Goal: Check status: Check status

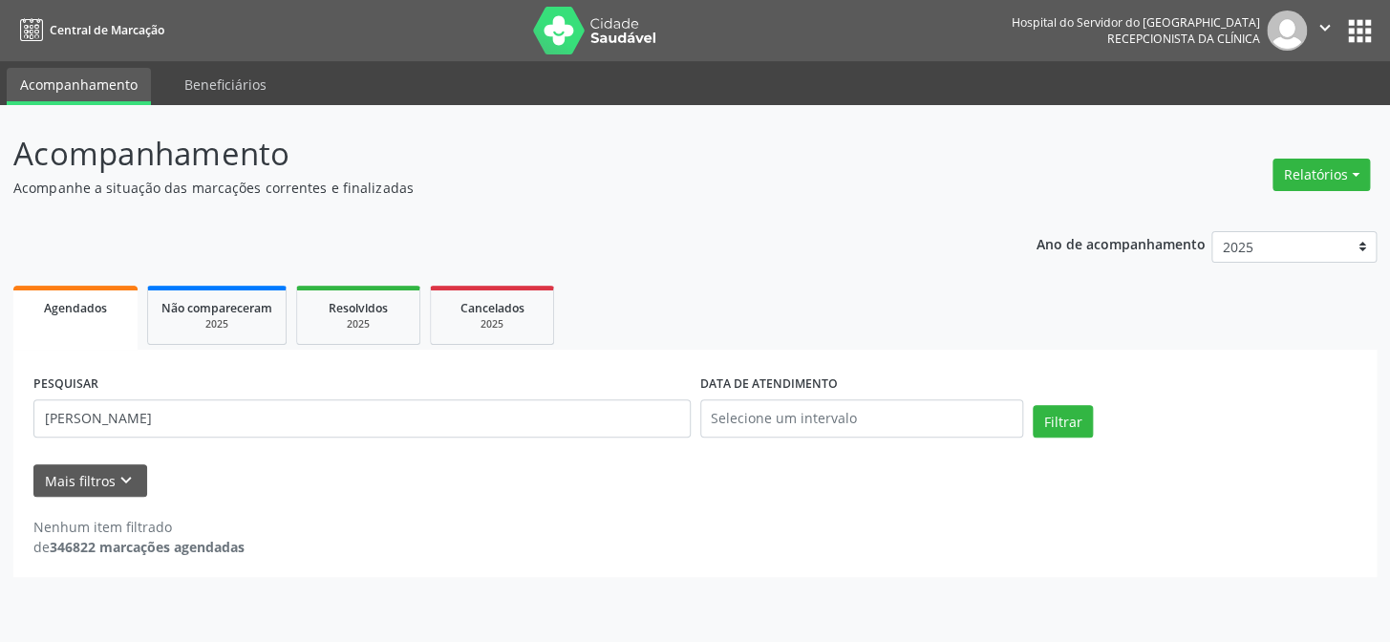
click at [276, 415] on input "[PERSON_NAME]" at bounding box center [361, 418] width 657 height 38
click at [1060, 430] on button "Filtrar" at bounding box center [1063, 421] width 60 height 32
click at [415, 416] on input "[PERSON_NAME]" at bounding box center [361, 418] width 657 height 38
click at [368, 412] on input "[PERSON_NAME]" at bounding box center [361, 418] width 657 height 38
type input "[PERSON_NAME]"
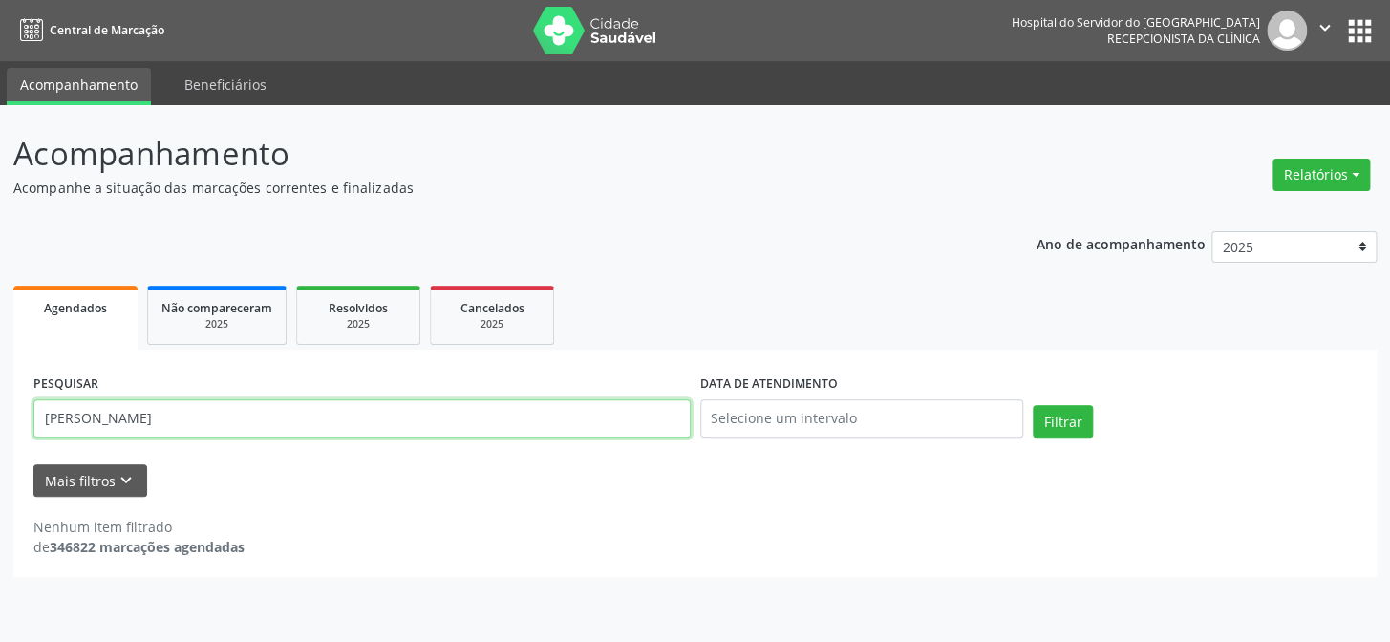
click at [1033, 405] on button "Filtrar" at bounding box center [1063, 421] width 60 height 32
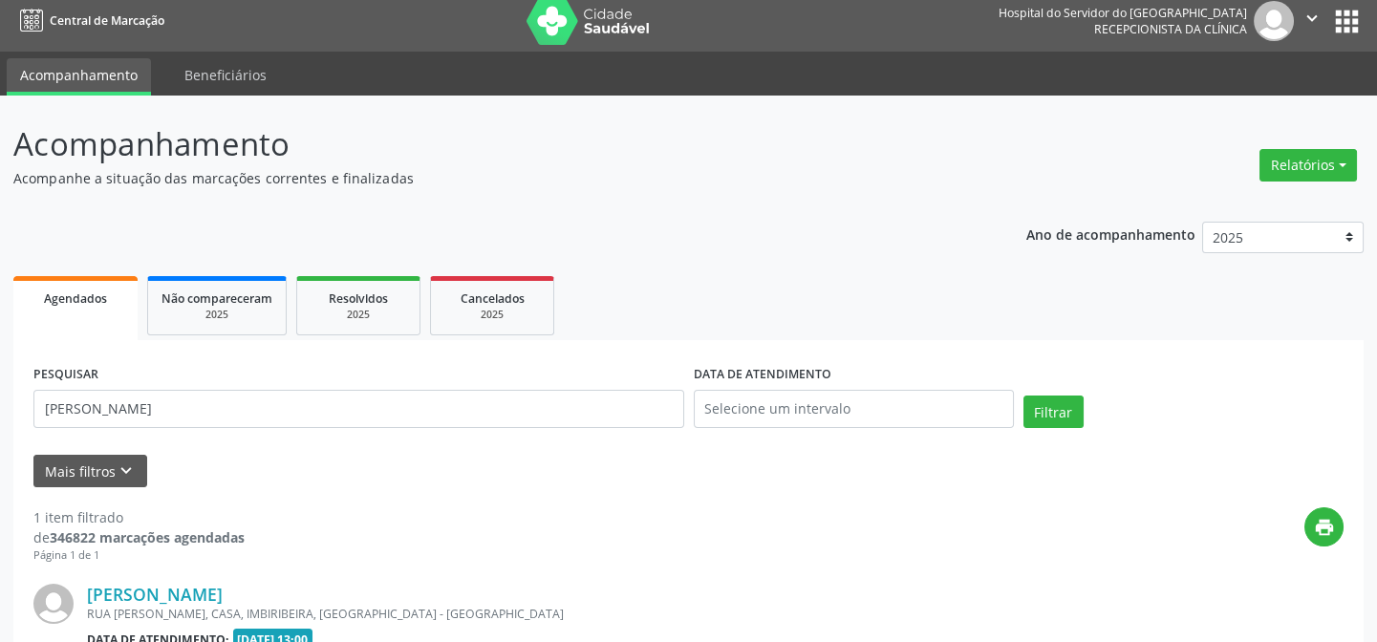
scroll to position [255, 0]
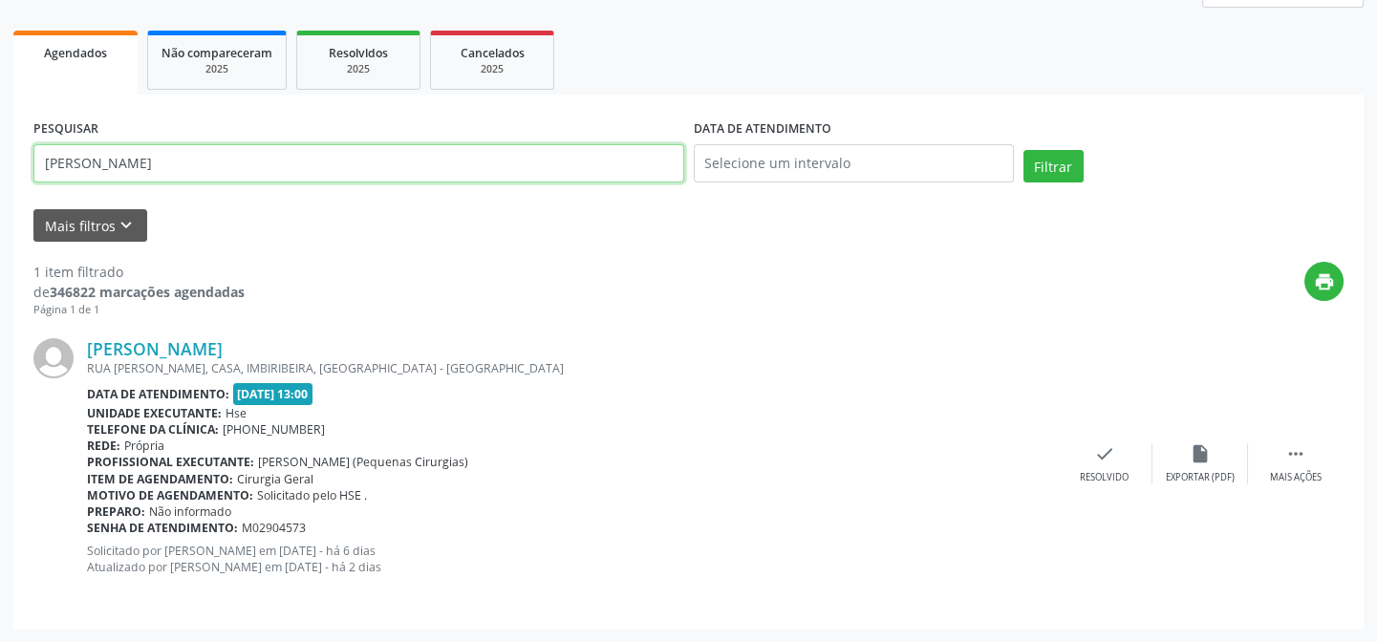
drag, startPoint x: 531, startPoint y: 173, endPoint x: 0, endPoint y: 139, distance: 532.4
click at [0, 128] on div "Acompanhamento Acompanhe a situação das marcações correntes e finalizadas Relat…" at bounding box center [688, 246] width 1377 height 793
type input "[PERSON_NAME]"
click at [1039, 175] on button "Filtrar" at bounding box center [1053, 166] width 60 height 32
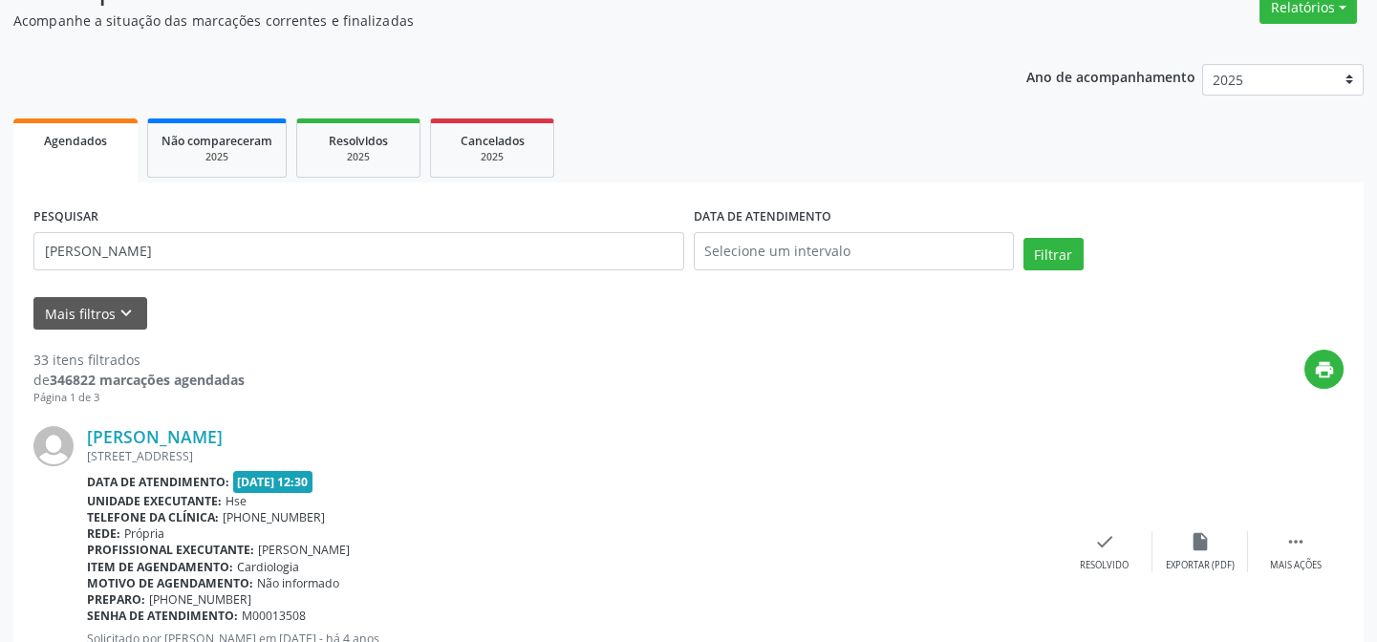
scroll to position [0, 0]
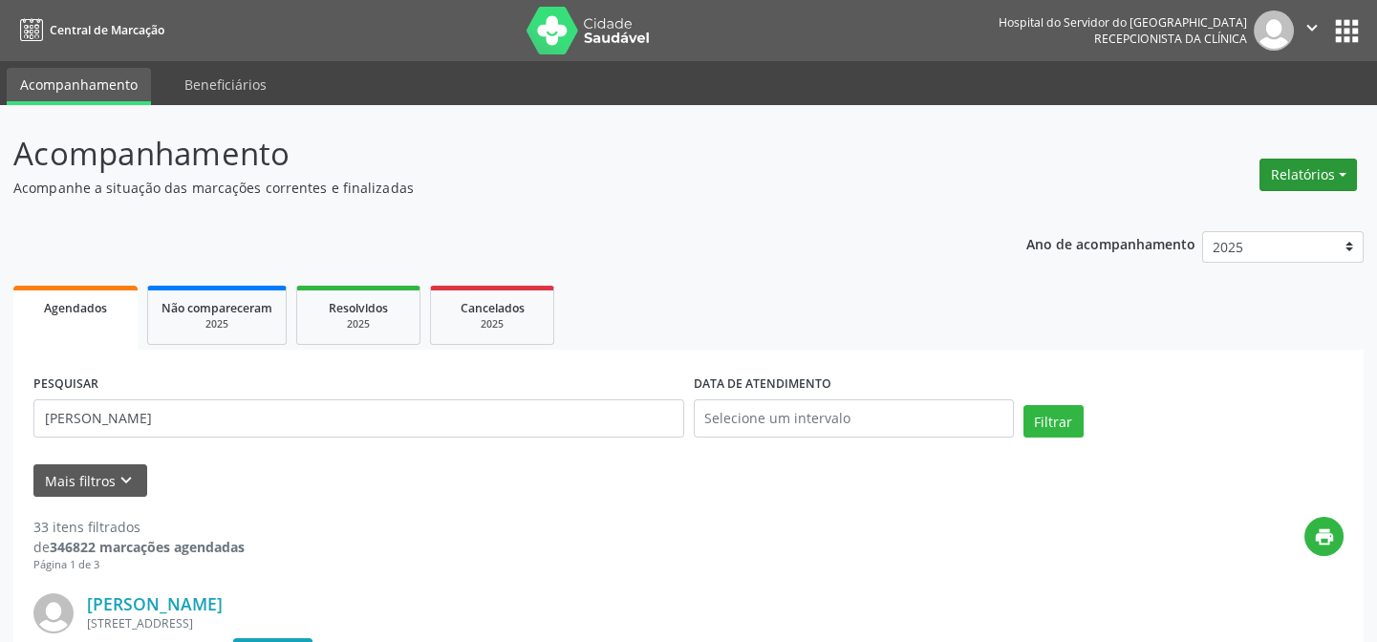
click at [1309, 174] on button "Relatórios" at bounding box center [1307, 175] width 97 height 32
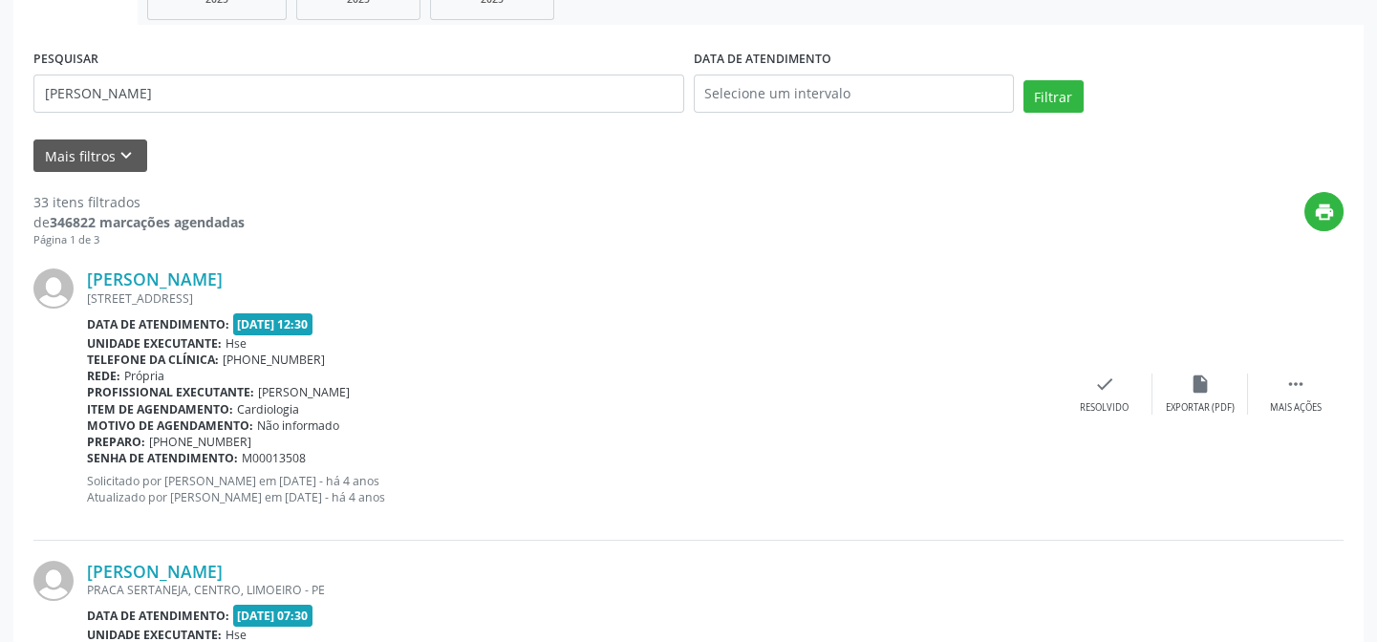
scroll to position [173, 0]
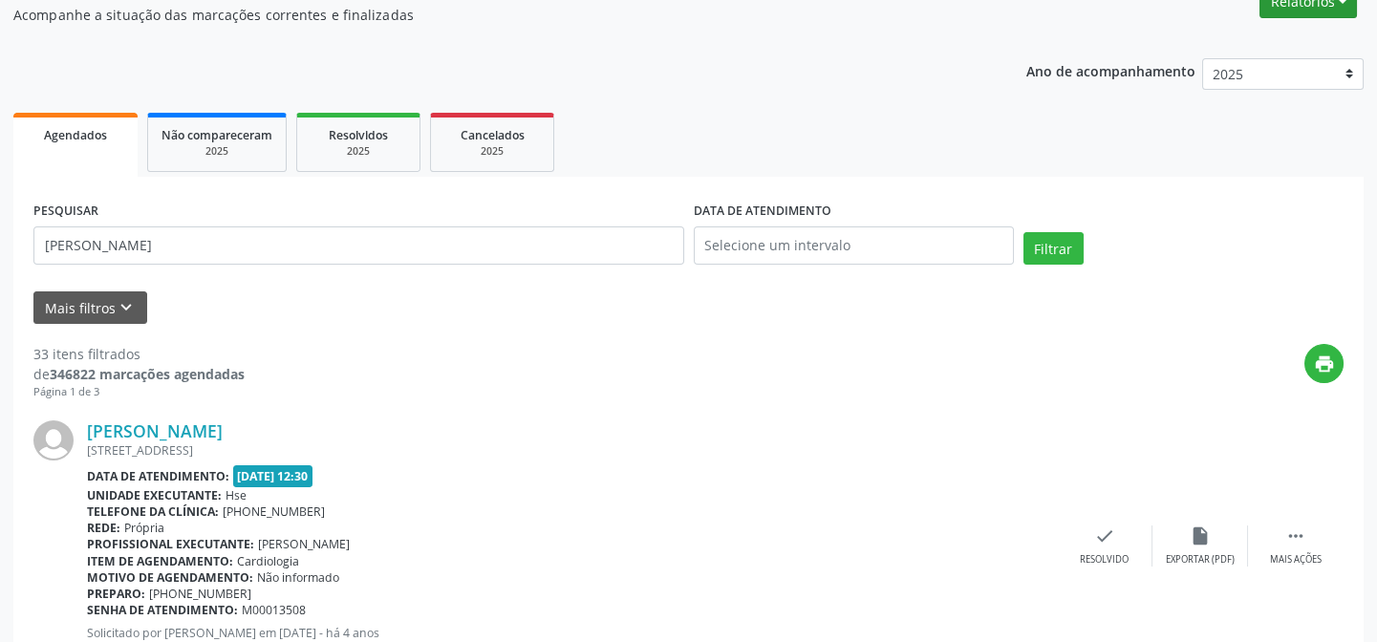
click at [1318, 10] on button "Relatórios" at bounding box center [1307, 2] width 97 height 32
click at [1207, 40] on link "Agendamentos" at bounding box center [1254, 42] width 205 height 27
select select "8"
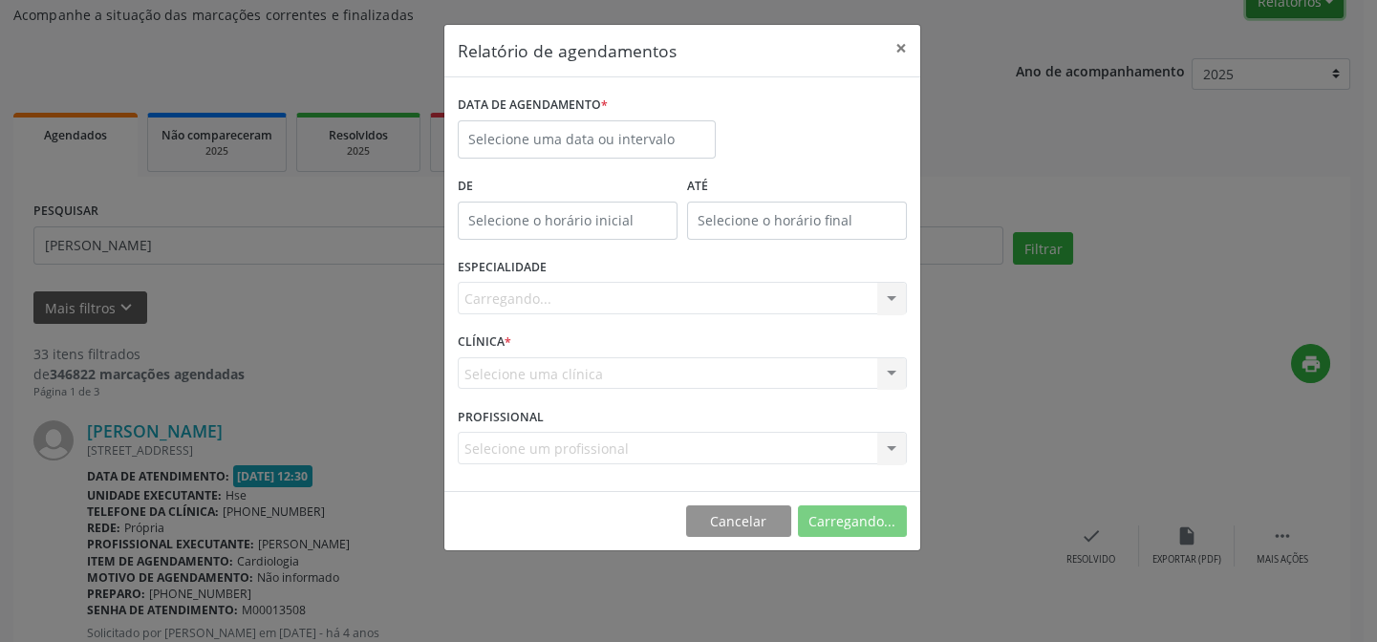
scroll to position [158, 0]
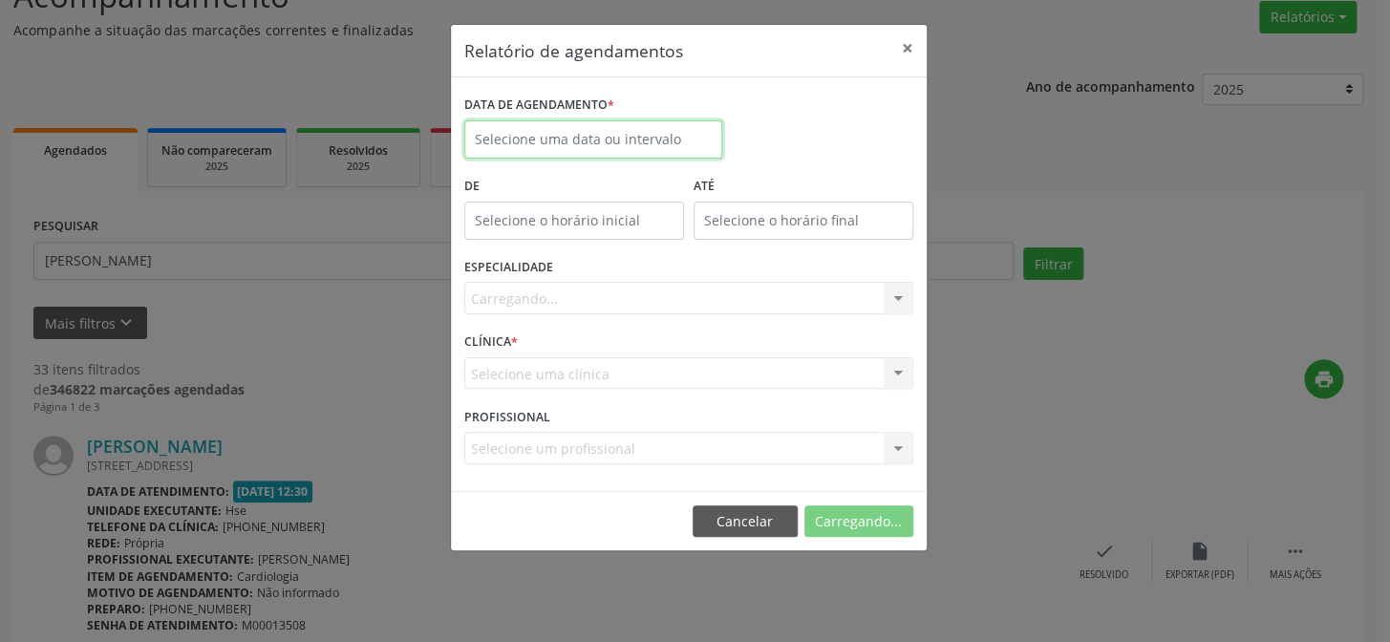
click at [593, 137] on input "text" at bounding box center [593, 139] width 258 height 38
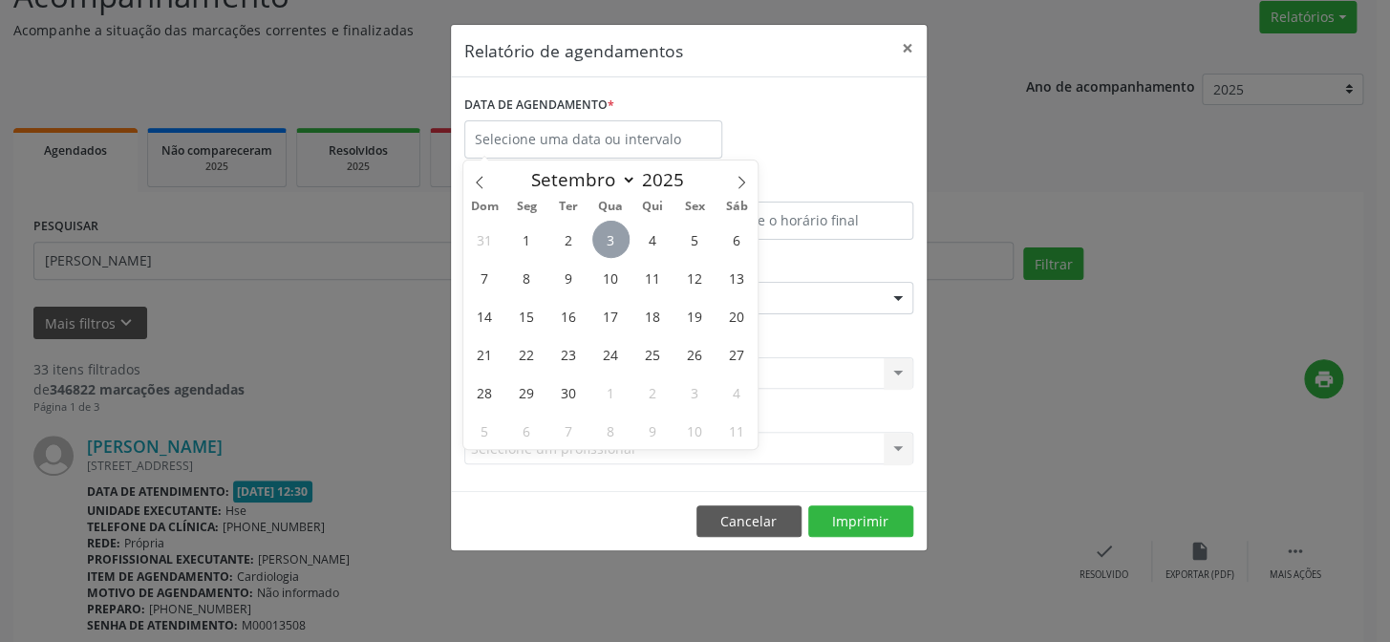
click at [608, 226] on span "3" at bounding box center [610, 239] width 37 height 37
type input "[DATE]"
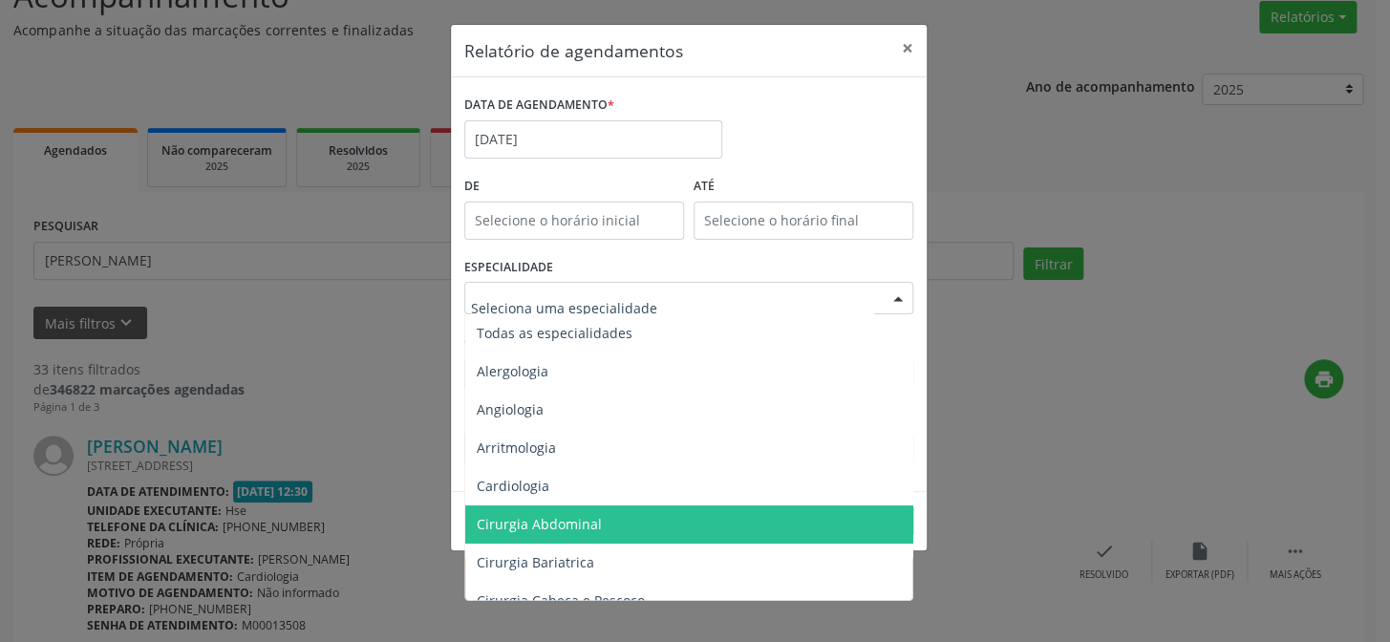
click at [548, 506] on span "Cirurgia Abdominal" at bounding box center [690, 525] width 450 height 38
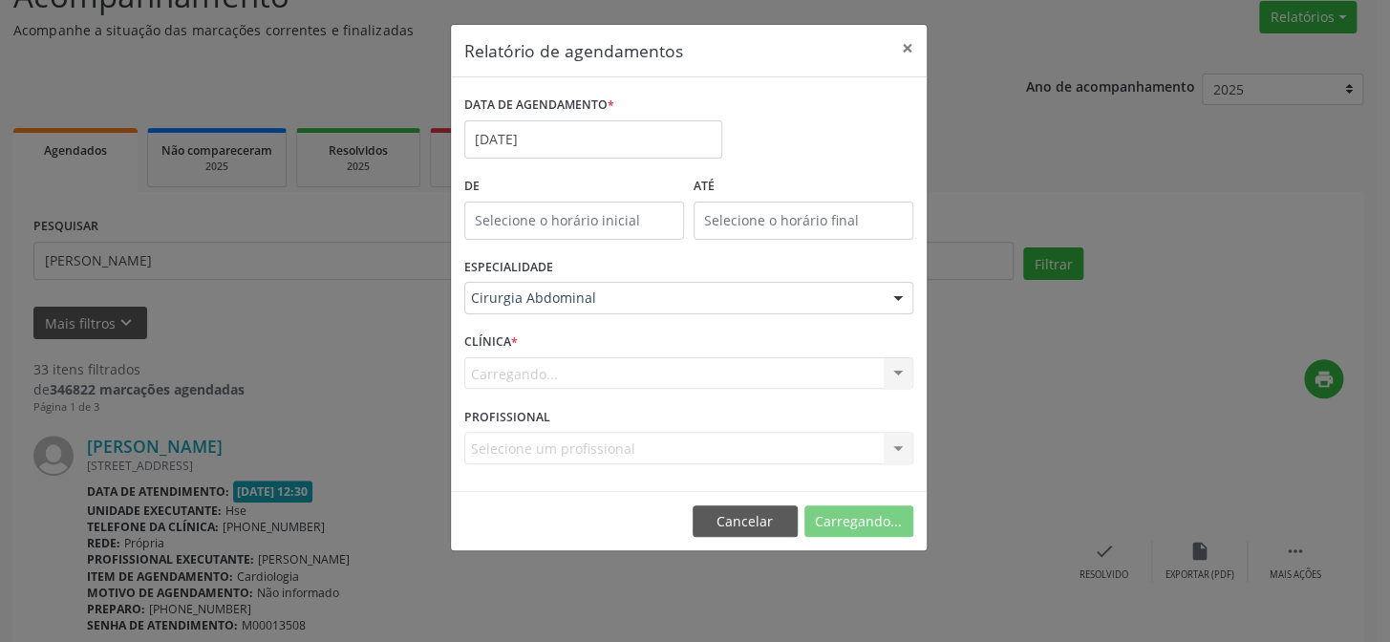
drag, startPoint x: 548, startPoint y: 505, endPoint x: 564, endPoint y: 451, distance: 55.9
click at [549, 505] on div "Relatório de agendamentos × DATA DE AGENDAMENTO * [DATE] De ATÉ ESPECIALIDADE C…" at bounding box center [689, 288] width 478 height 528
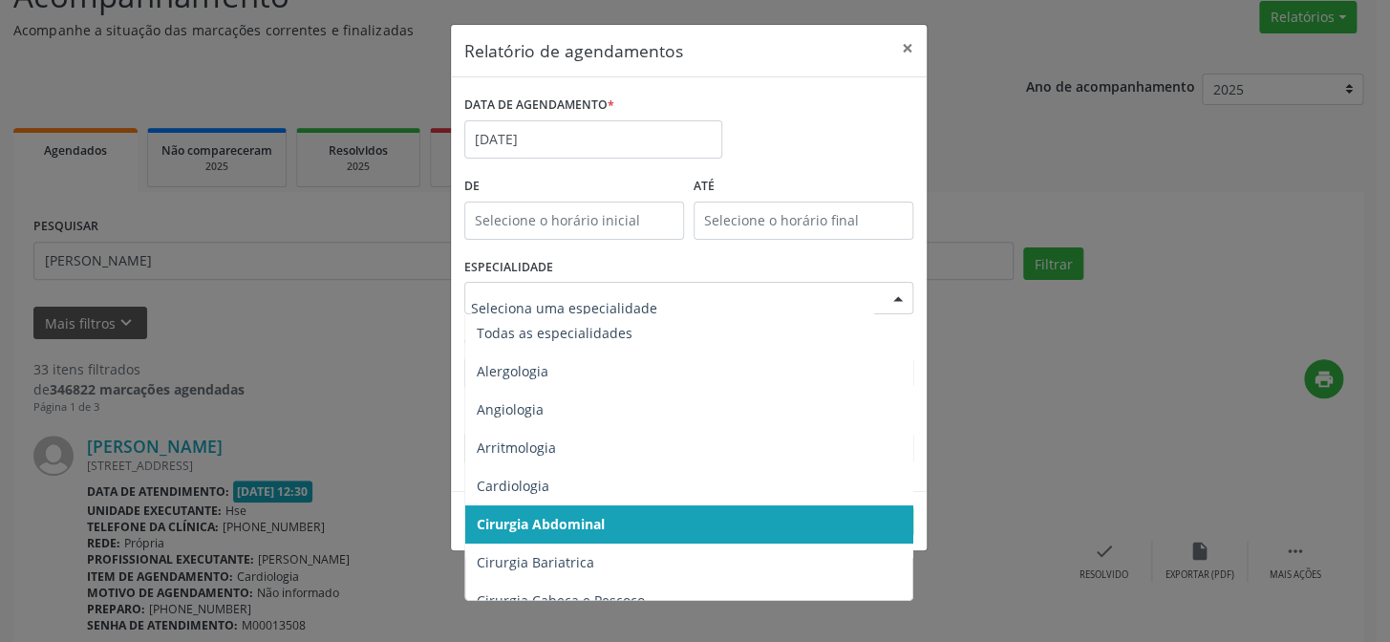
click at [576, 282] on div at bounding box center [688, 298] width 449 height 32
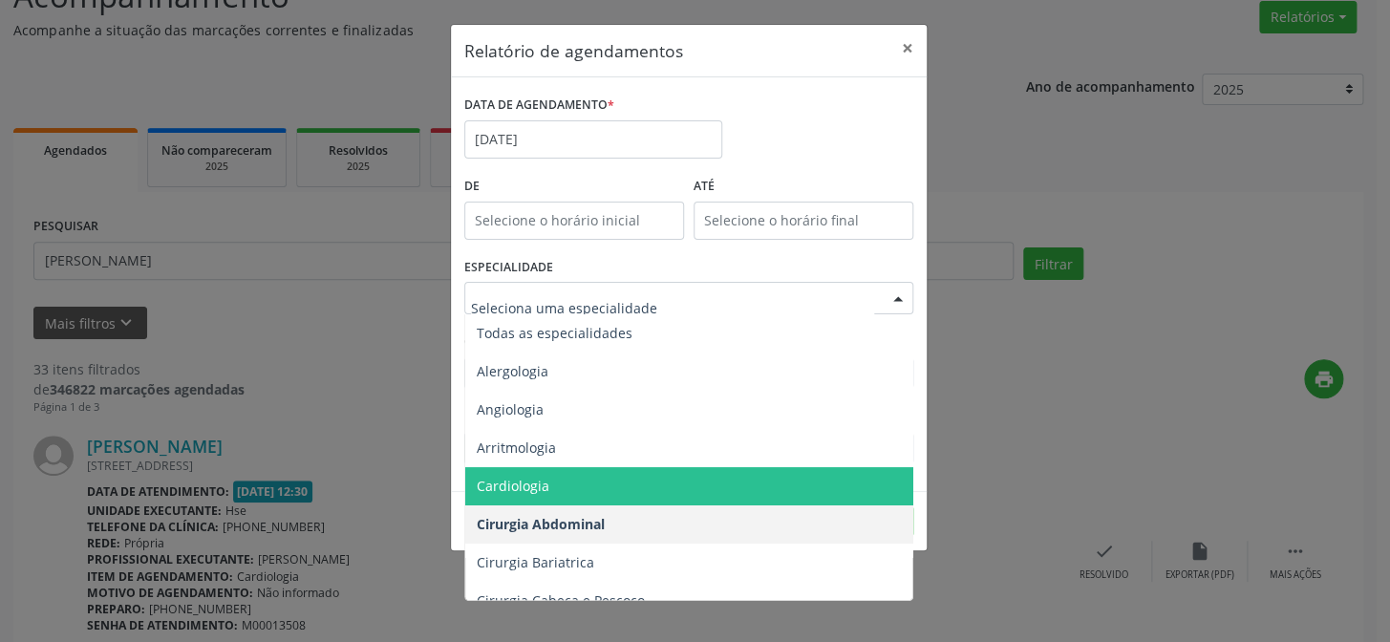
click at [555, 472] on span "Cardiologia" at bounding box center [690, 486] width 450 height 38
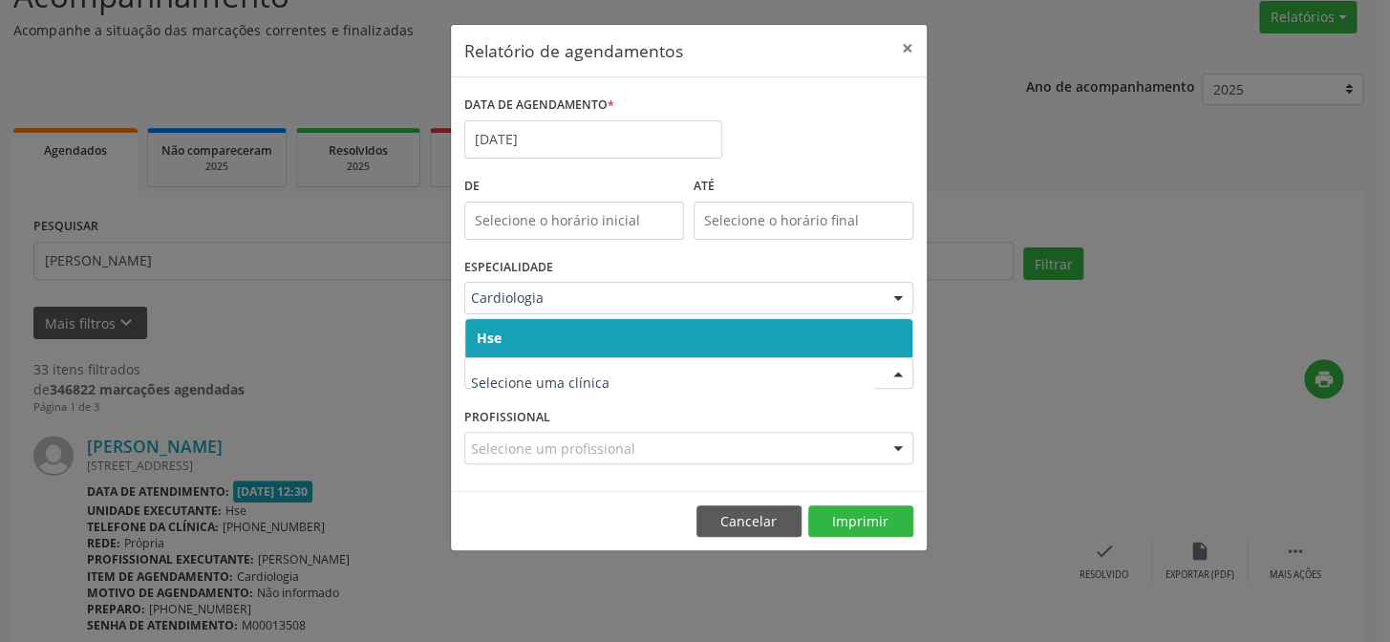
click at [698, 343] on span "Hse" at bounding box center [688, 338] width 447 height 38
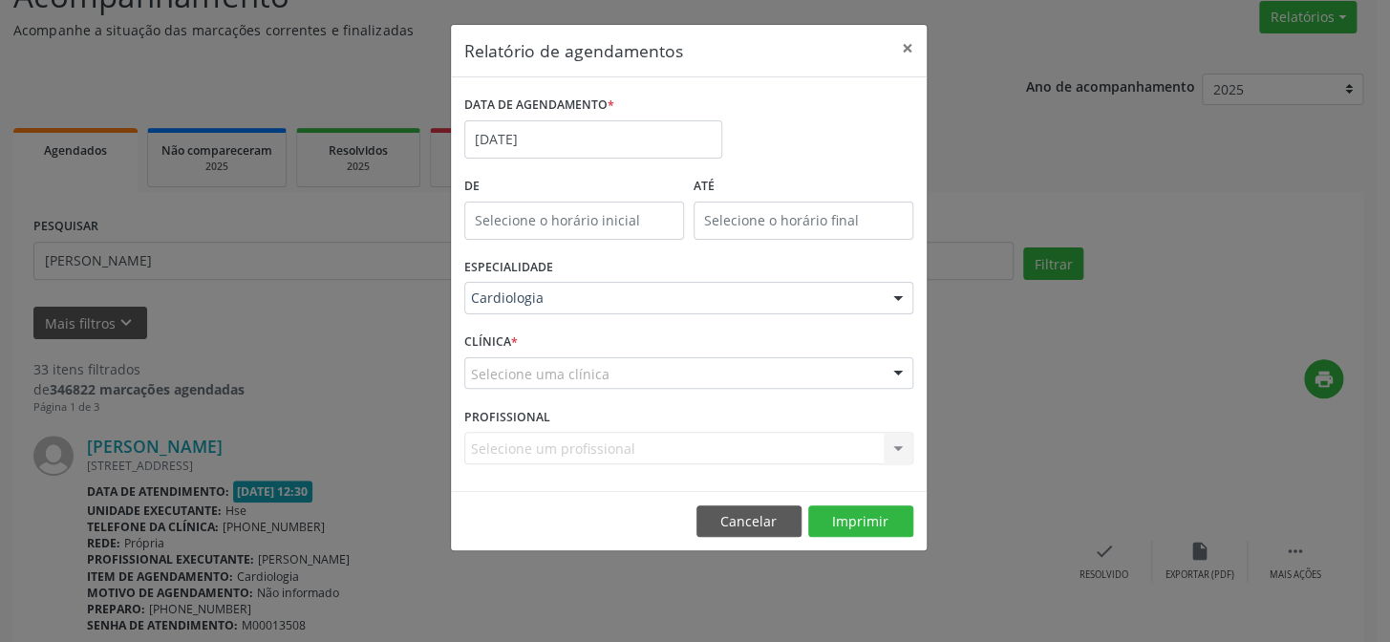
click at [695, 368] on div "Selecione uma clínica" at bounding box center [688, 373] width 449 height 32
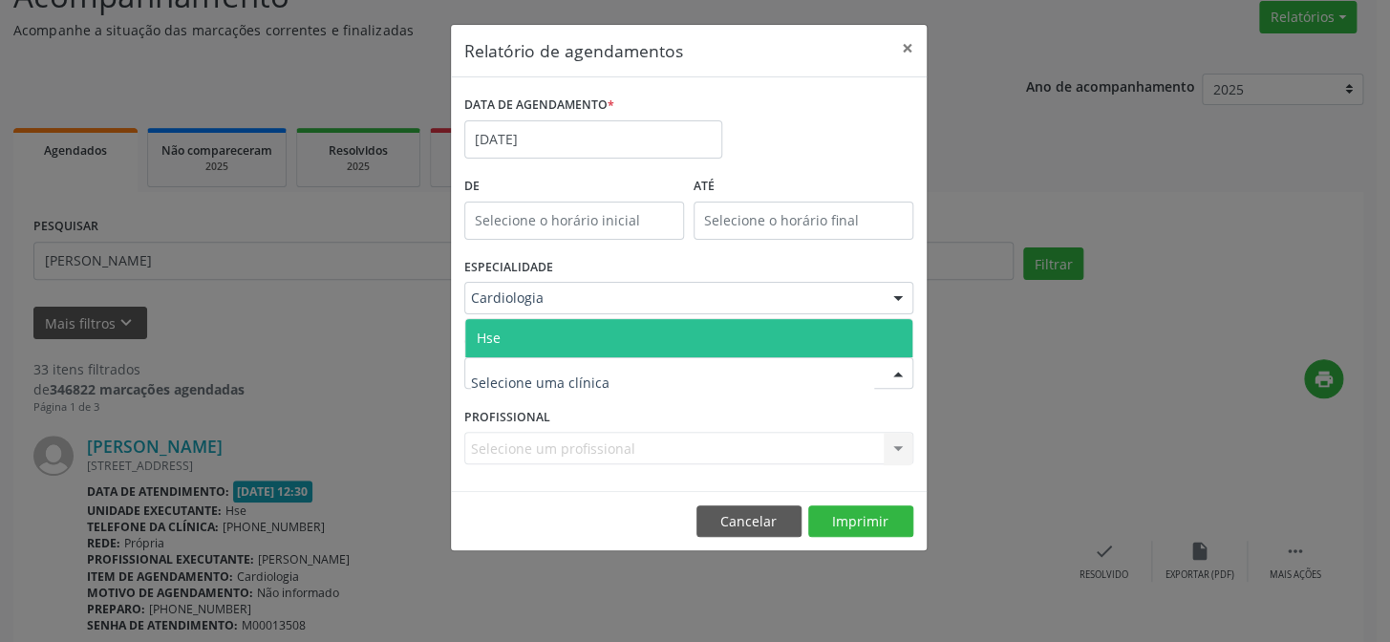
click at [705, 334] on span "Hse" at bounding box center [688, 338] width 447 height 38
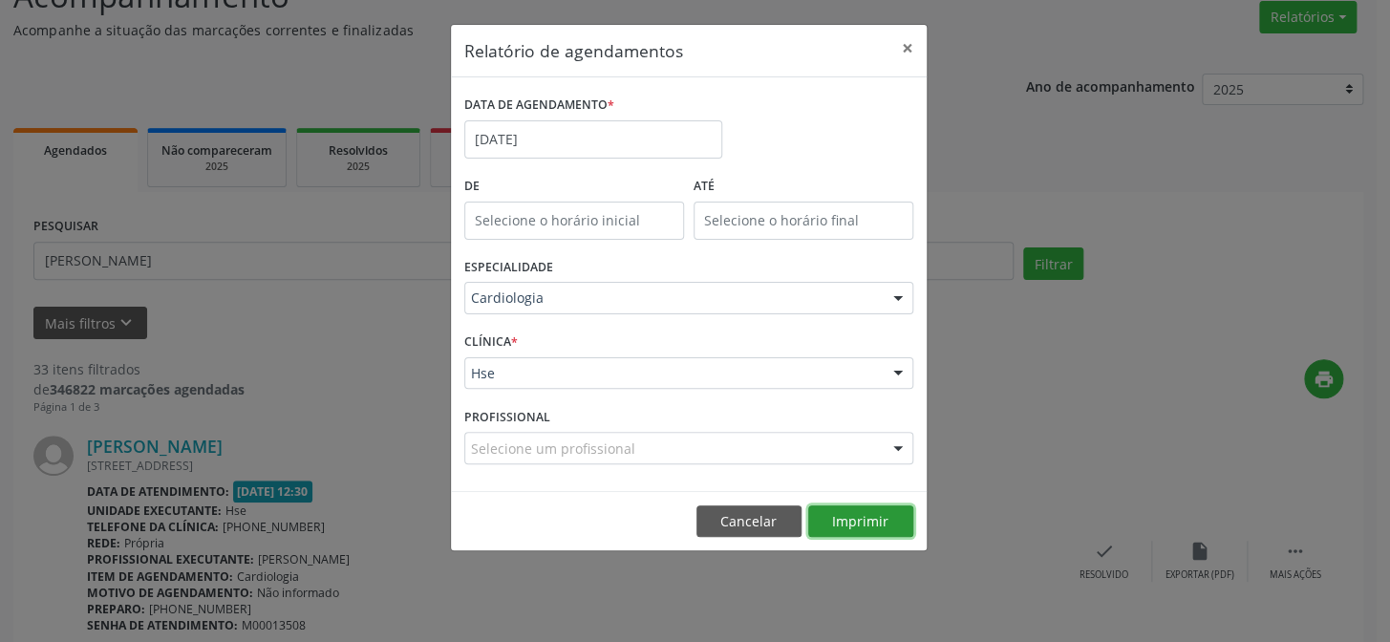
click at [835, 516] on button "Imprimir" at bounding box center [860, 522] width 105 height 32
click at [897, 41] on button "×" at bounding box center [908, 48] width 38 height 47
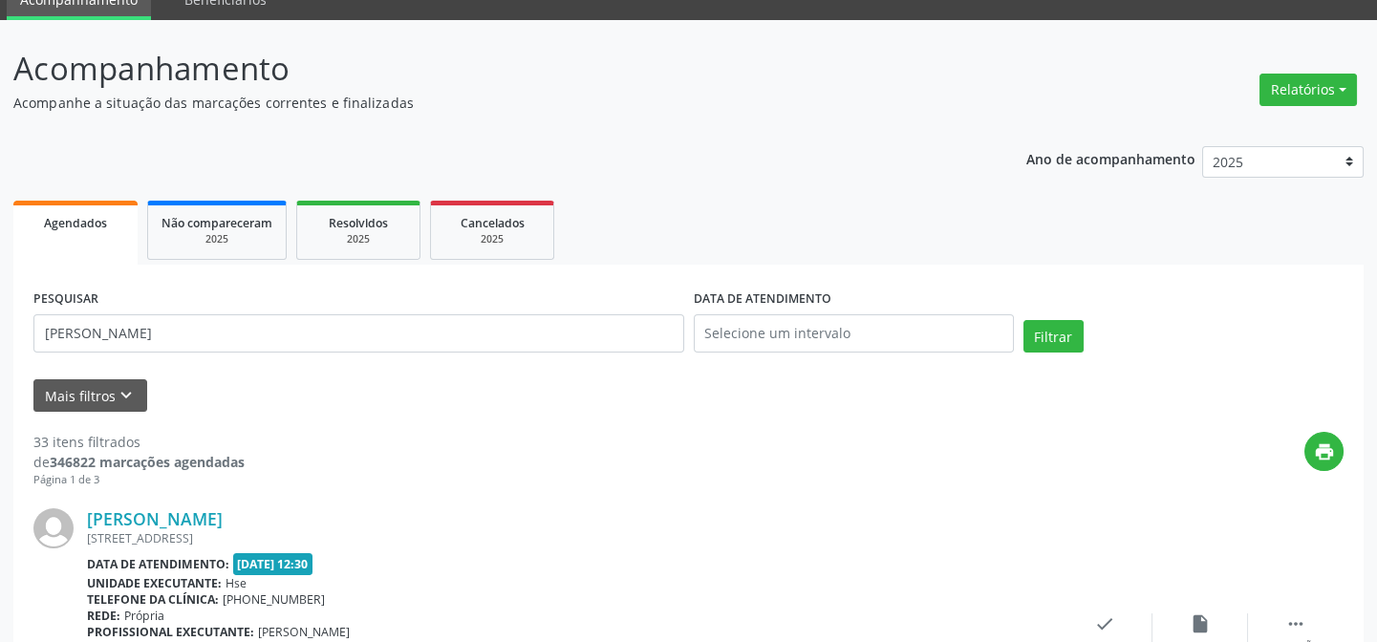
scroll to position [71, 0]
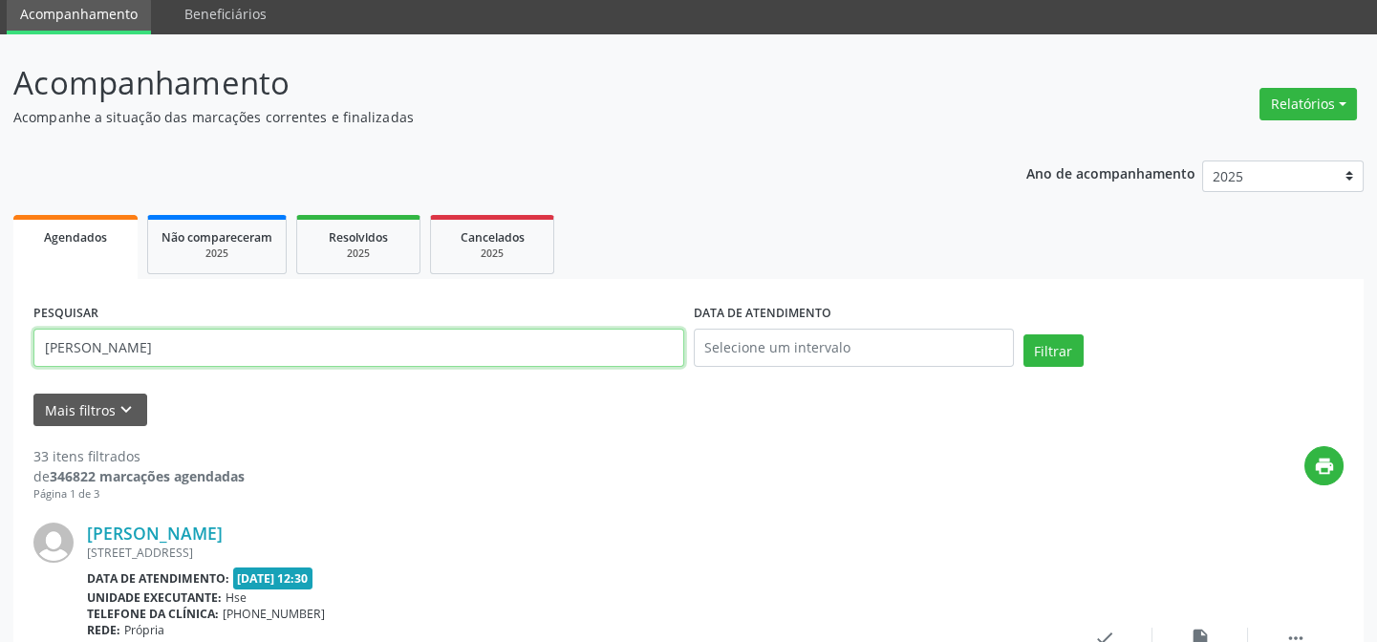
drag, startPoint x: 395, startPoint y: 354, endPoint x: 0, endPoint y: 325, distance: 395.7
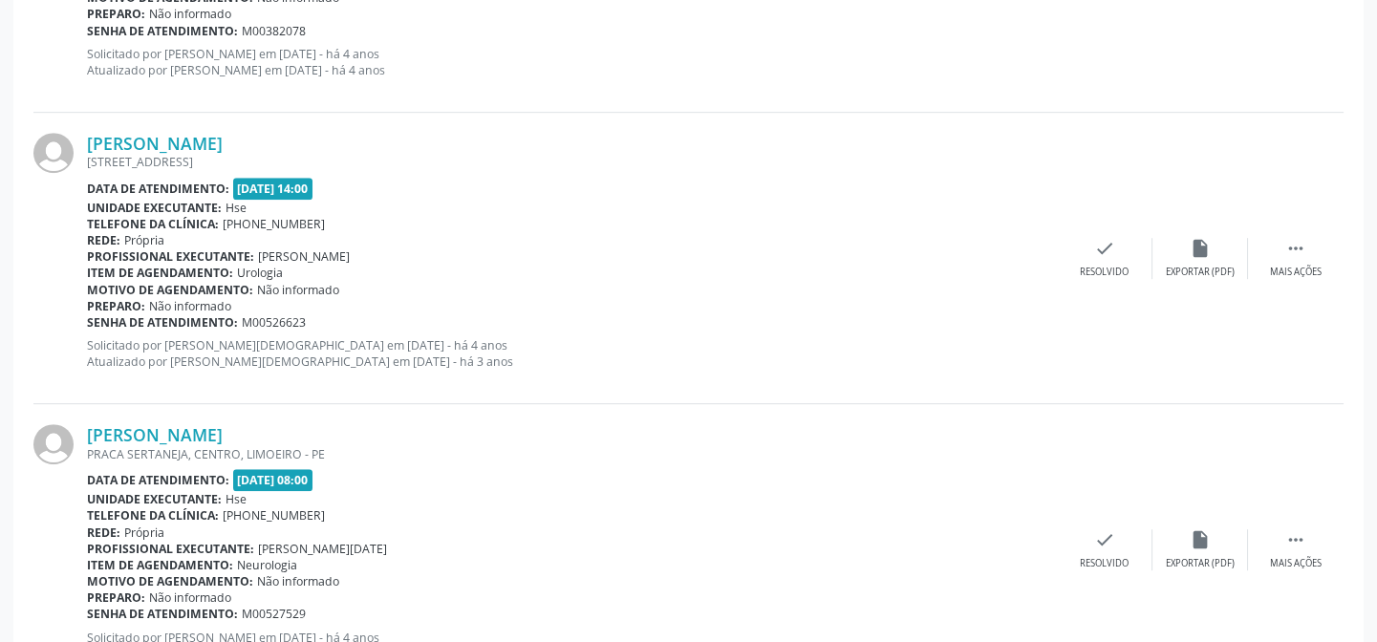
scroll to position [4391, 0]
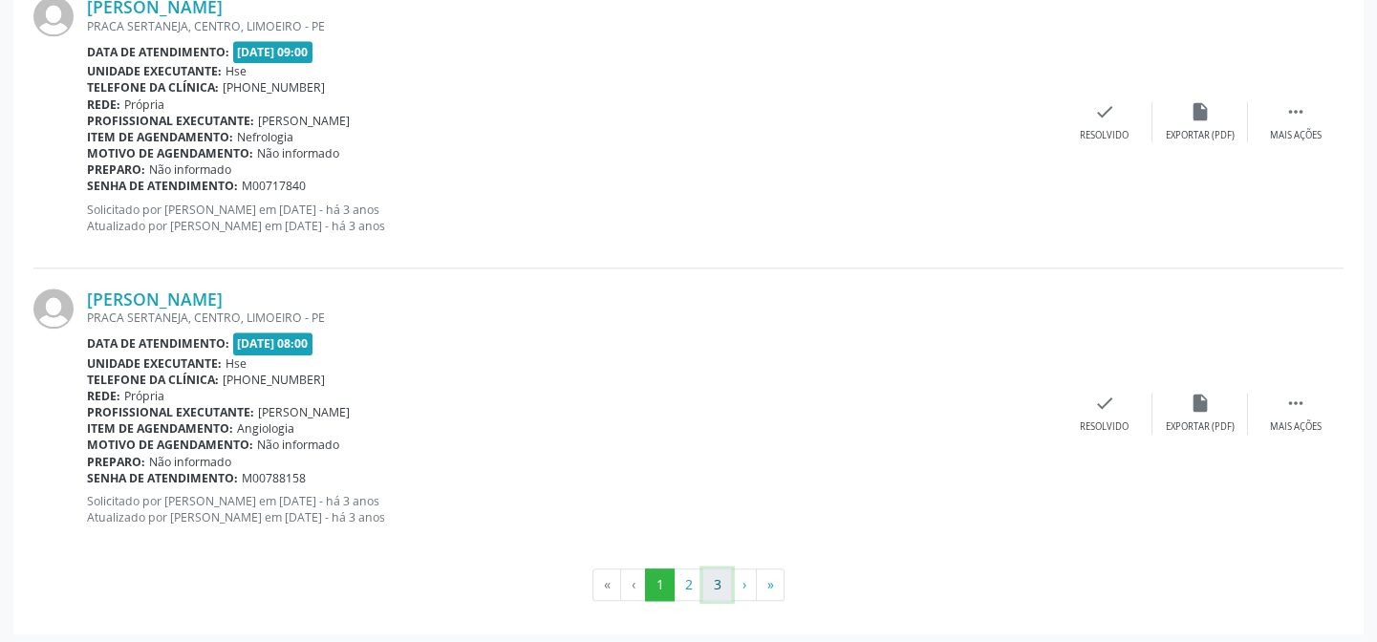
click at [722, 573] on button "3" at bounding box center [717, 585] width 30 height 32
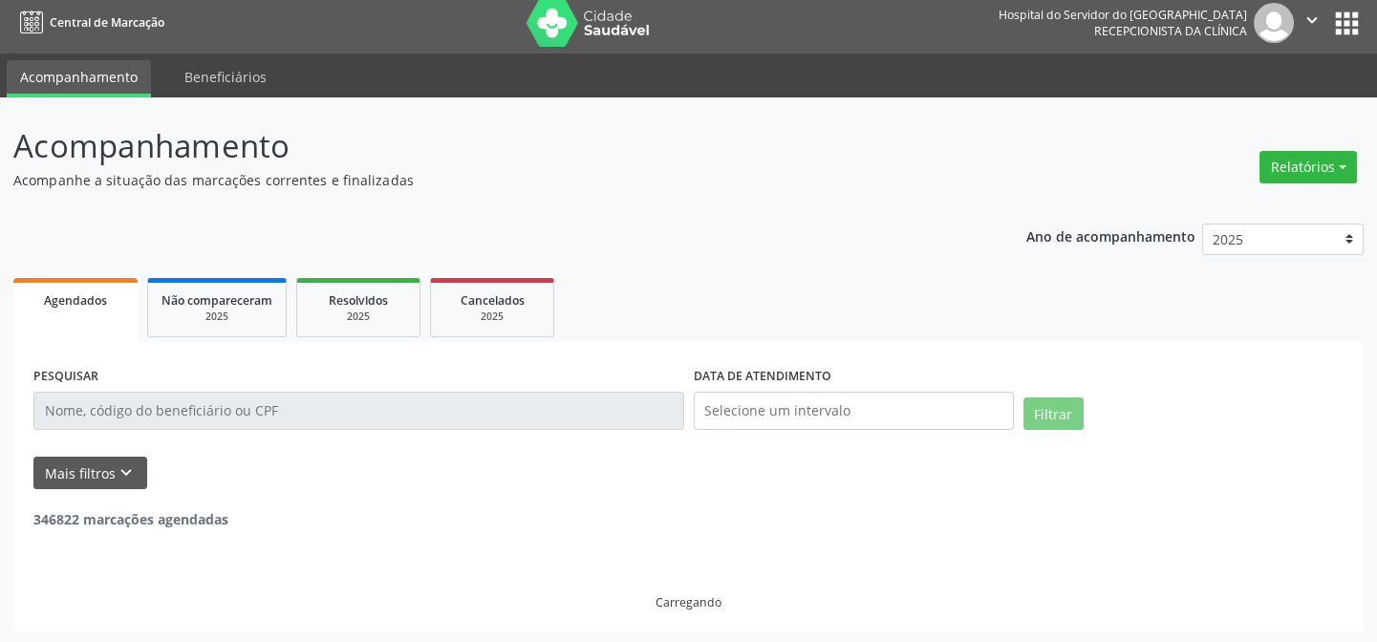
scroll to position [10, 0]
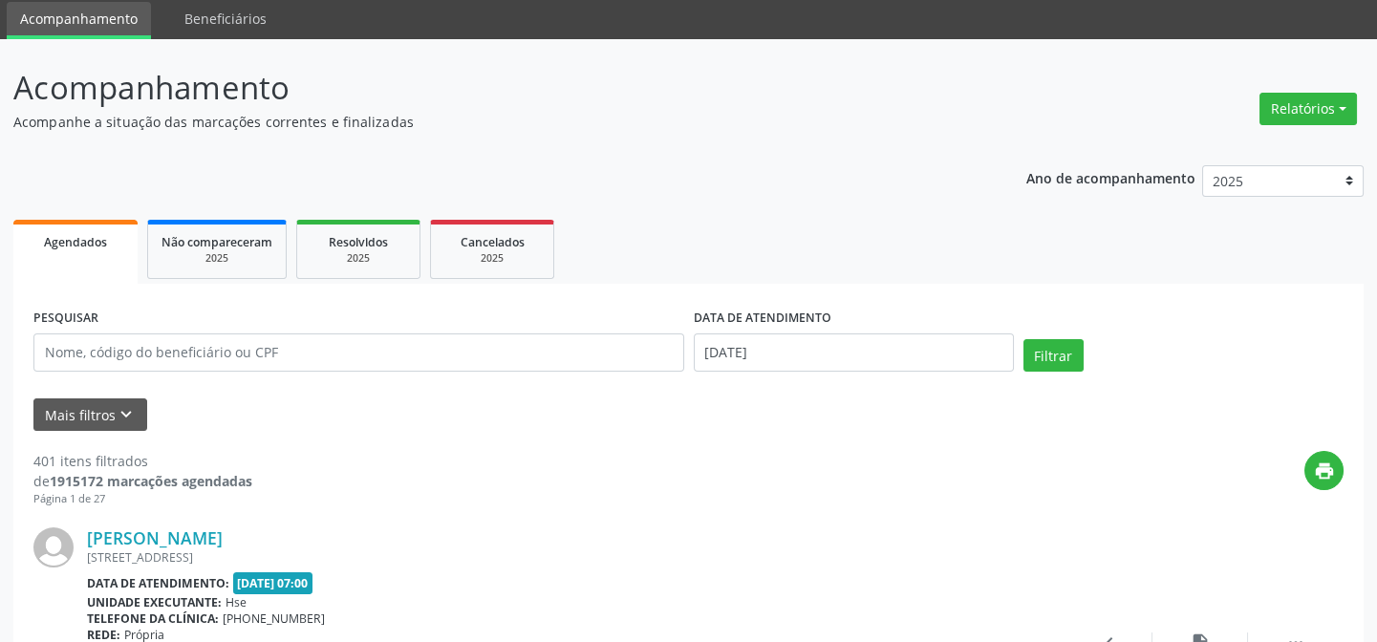
scroll to position [96, 0]
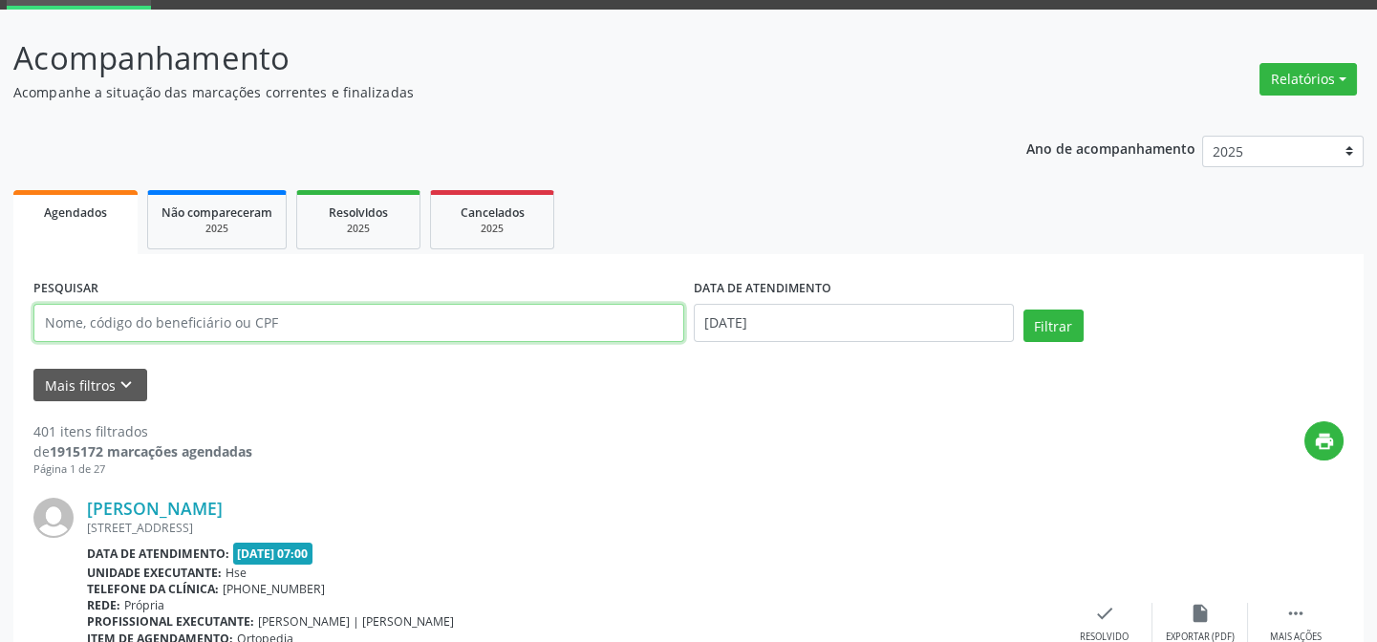
click at [55, 324] on input "text" at bounding box center [358, 323] width 651 height 38
type input "33285276487"
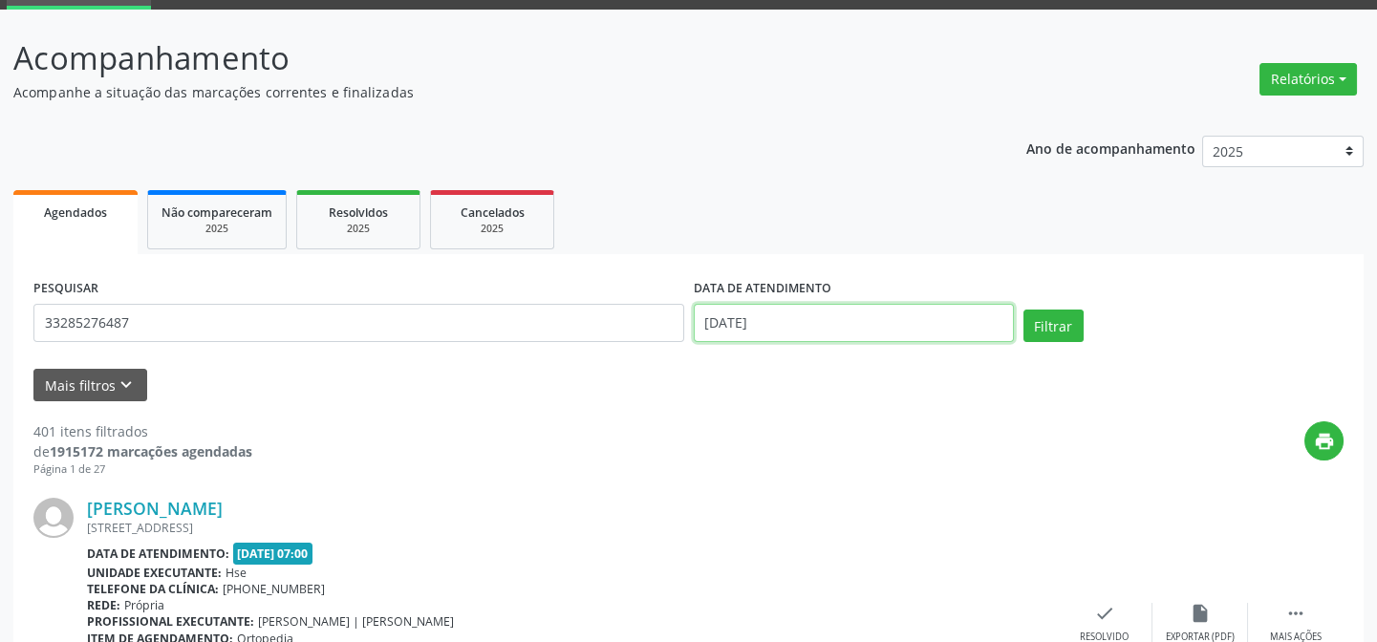
click at [734, 326] on input "[DATE]" at bounding box center [854, 323] width 320 height 38
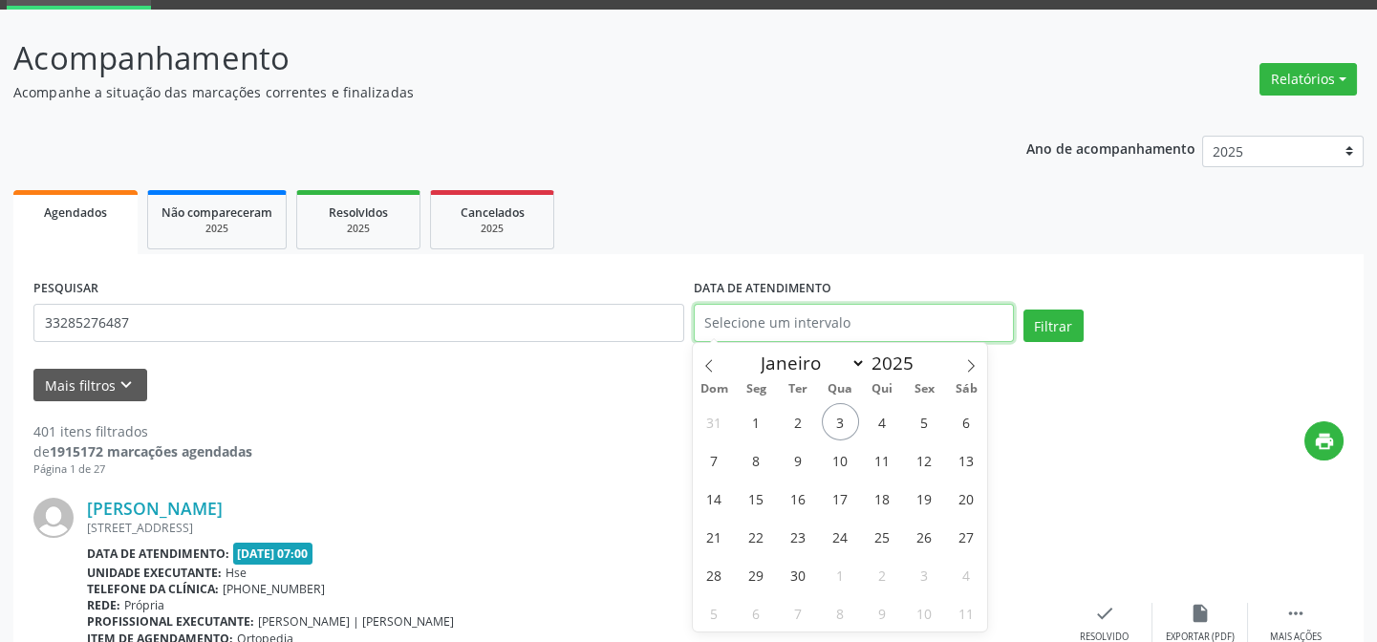
click at [1023, 310] on button "Filtrar" at bounding box center [1053, 326] width 60 height 32
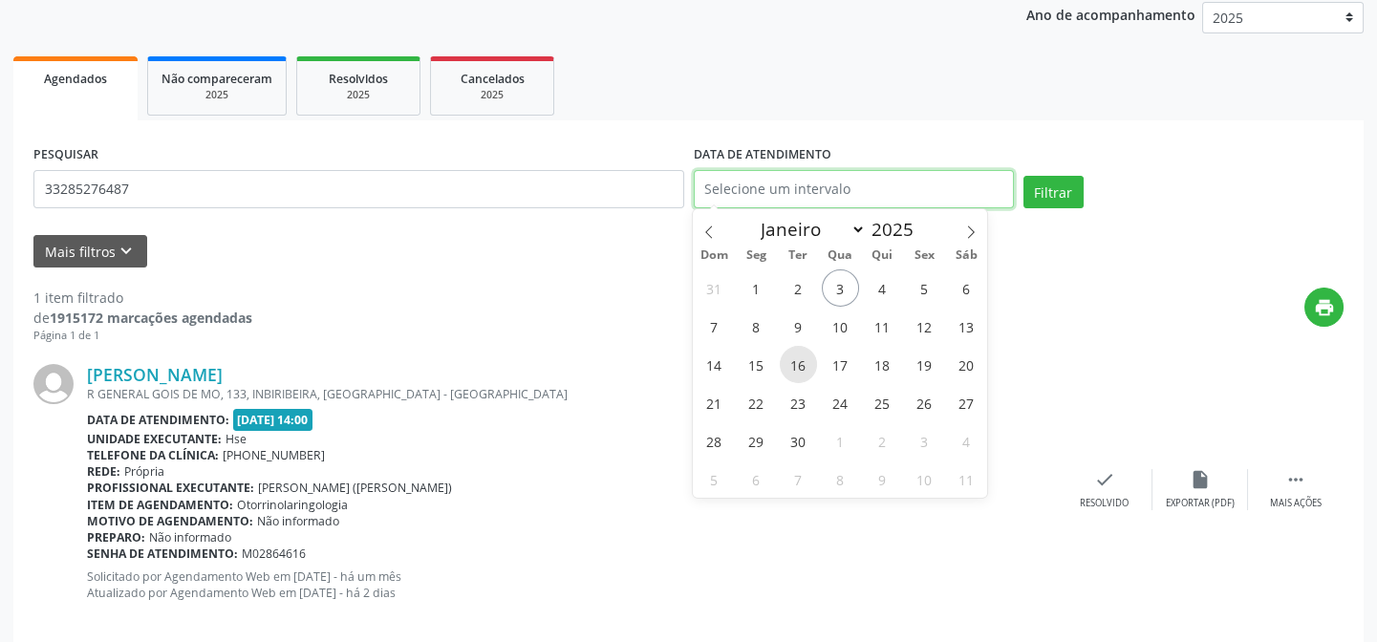
scroll to position [255, 0]
